Goal: Task Accomplishment & Management: Use online tool/utility

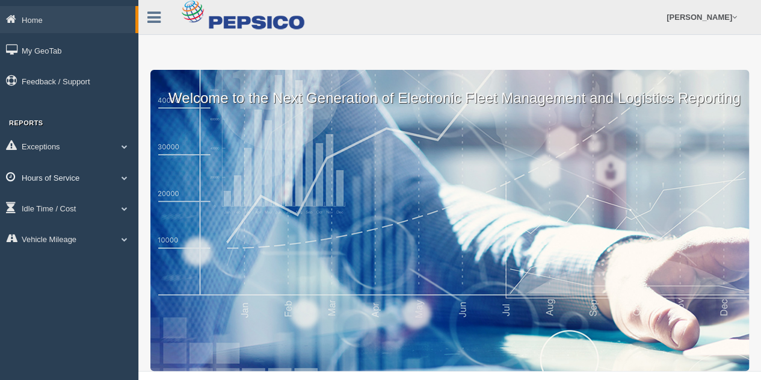
click at [67, 175] on link "Hours of Service" at bounding box center [69, 177] width 138 height 27
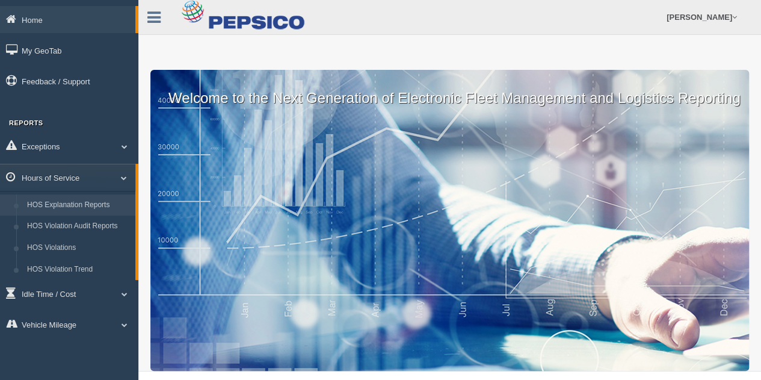
click at [82, 203] on link "HOS Explanation Reports" at bounding box center [79, 205] width 114 height 22
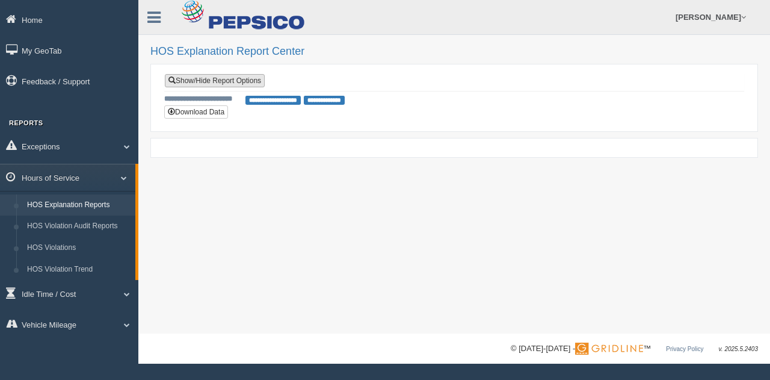
click at [209, 74] on link "Show/Hide Report Options" at bounding box center [215, 80] width 100 height 13
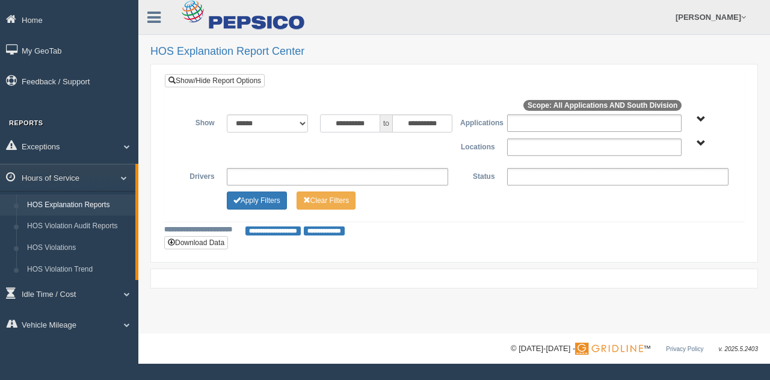
click at [364, 122] on input "**********" at bounding box center [350, 123] width 60 height 18
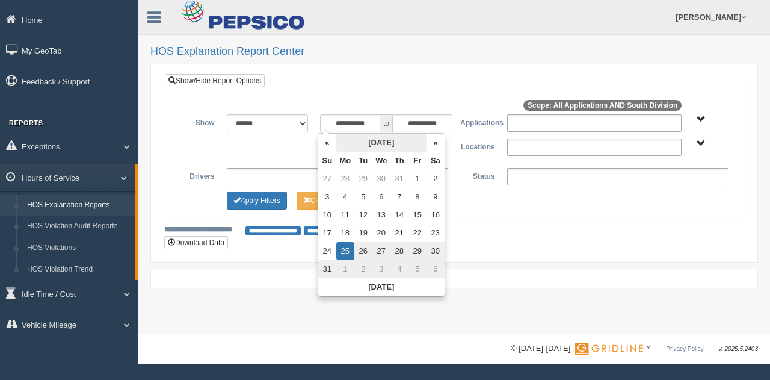
click at [336, 144] on th "[DATE]" at bounding box center [381, 143] width 90 height 18
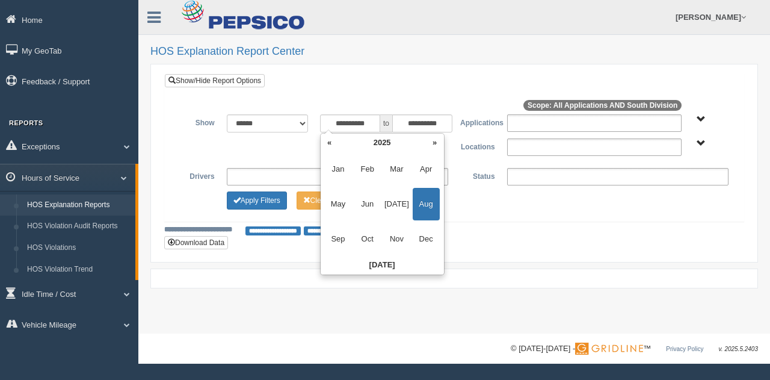
click at [336, 144] on th "«" at bounding box center [330, 143] width 18 height 18
click at [433, 141] on th "»" at bounding box center [435, 143] width 18 height 18
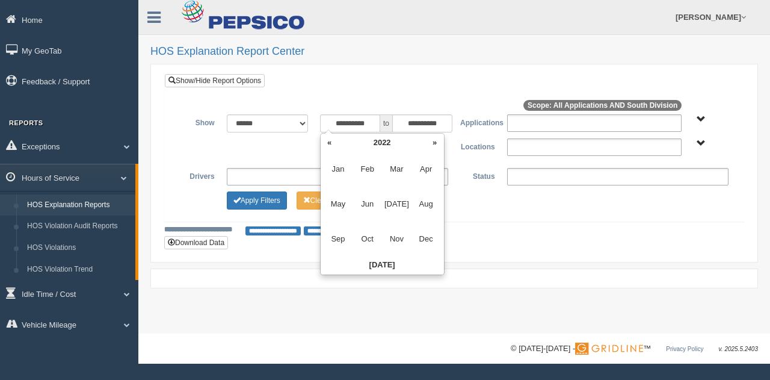
click at [433, 140] on th "»" at bounding box center [435, 143] width 18 height 18
click at [436, 140] on th "»" at bounding box center [435, 143] width 18 height 18
click at [398, 168] on span "Mar" at bounding box center [396, 169] width 27 height 33
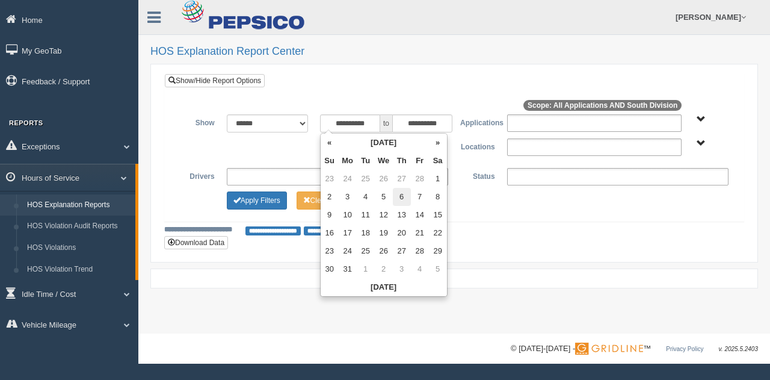
click at [406, 198] on td "6" at bounding box center [402, 197] width 18 height 18
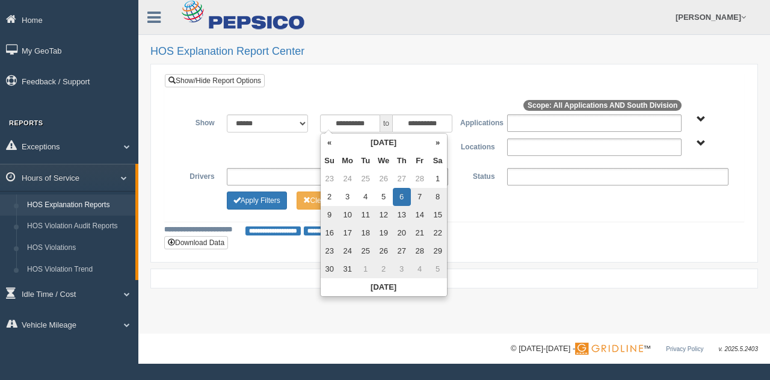
click at [418, 196] on td "7" at bounding box center [420, 197] width 18 height 18
type input "**********"
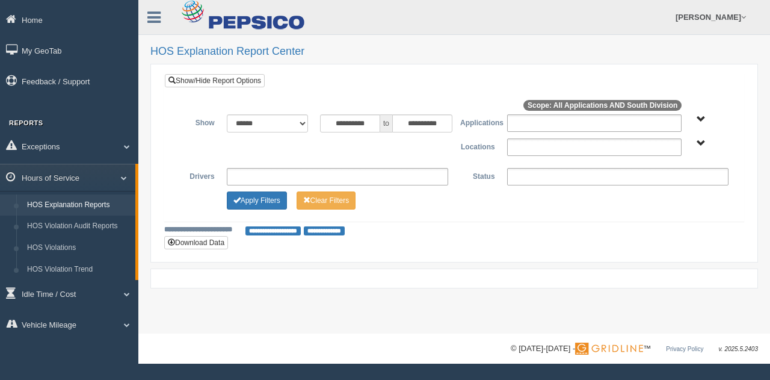
click at [456, 149] on label "Locations" at bounding box center [477, 145] width 47 height 14
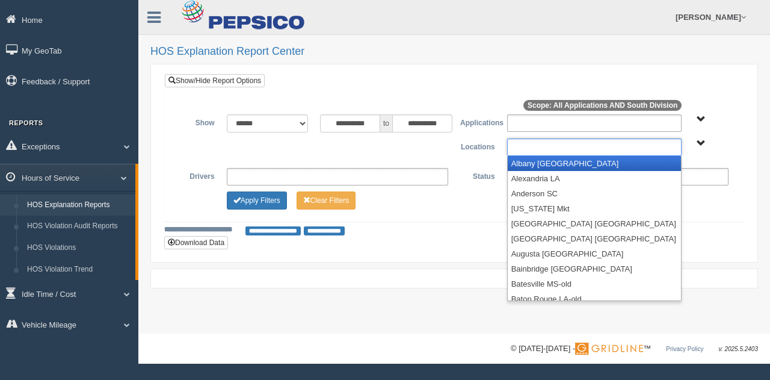
click at [527, 144] on ul at bounding box center [594, 146] width 175 height 17
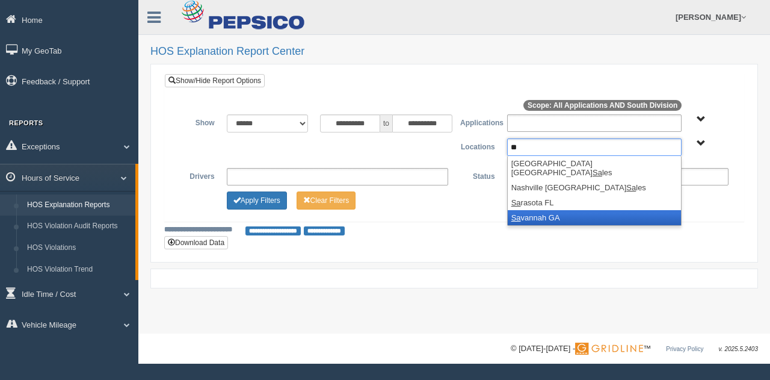
type input "**"
click at [530, 210] on li "[PERSON_NAME] GA" at bounding box center [595, 217] width 174 height 15
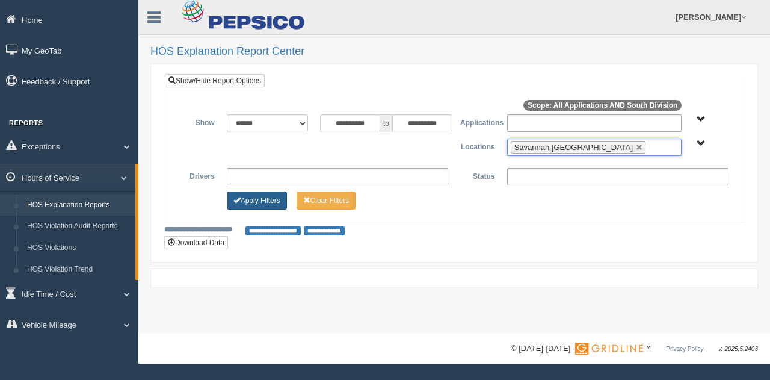
click at [261, 196] on button "Apply Filters" at bounding box center [257, 200] width 60 height 18
